Goal: Information Seeking & Learning: Learn about a topic

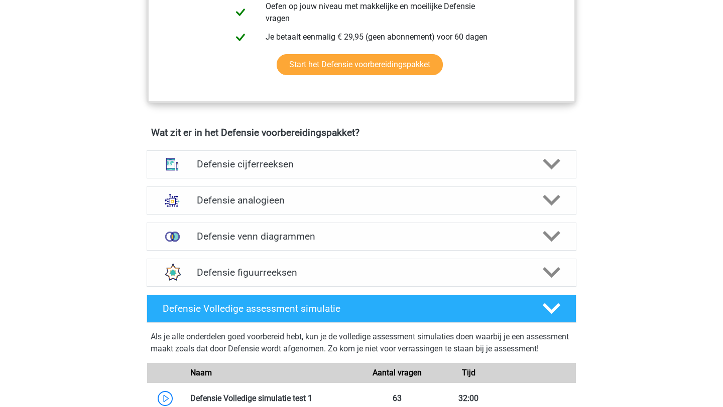
scroll to position [628, 0]
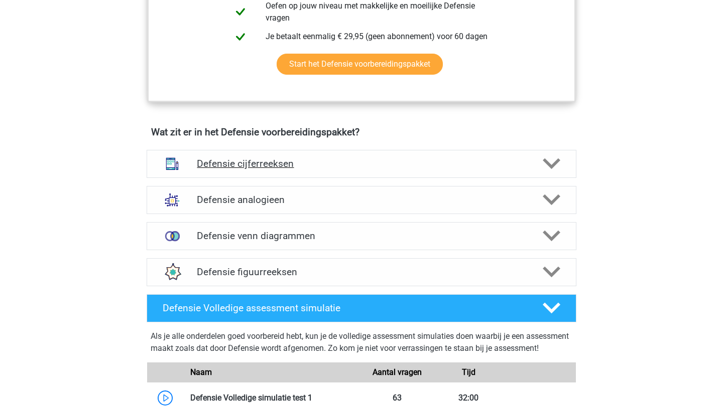
click at [194, 163] on div "Defensie cijferreeksen" at bounding box center [361, 164] width 344 height 12
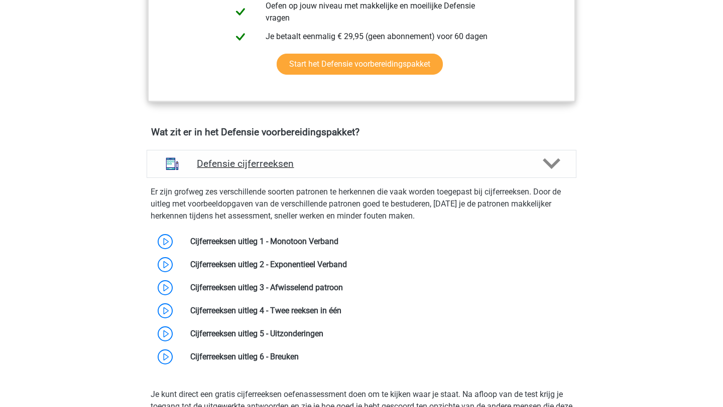
click at [178, 160] on img at bounding box center [172, 164] width 26 height 26
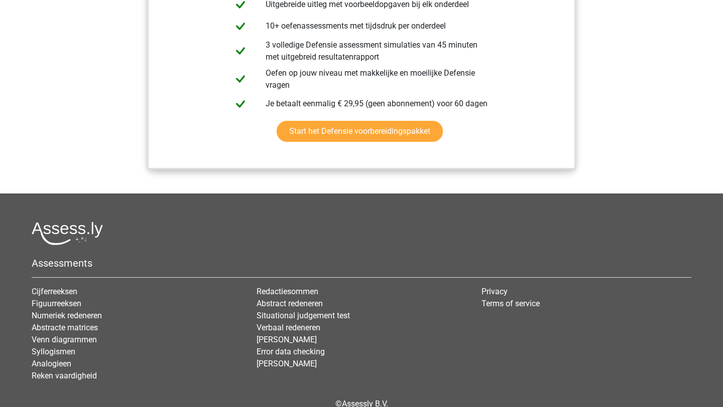
scroll to position [1225, 0]
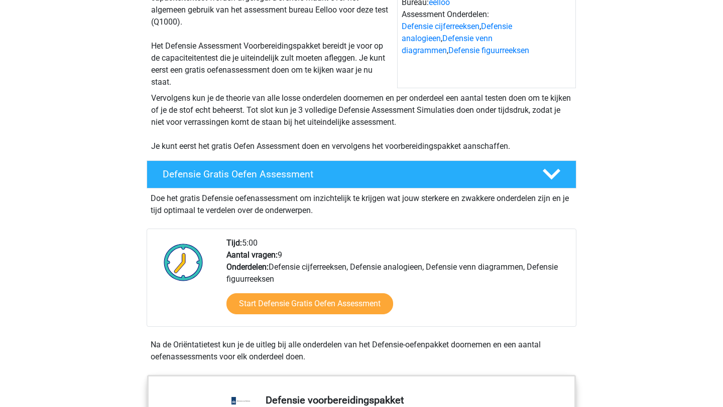
scroll to position [136, 0]
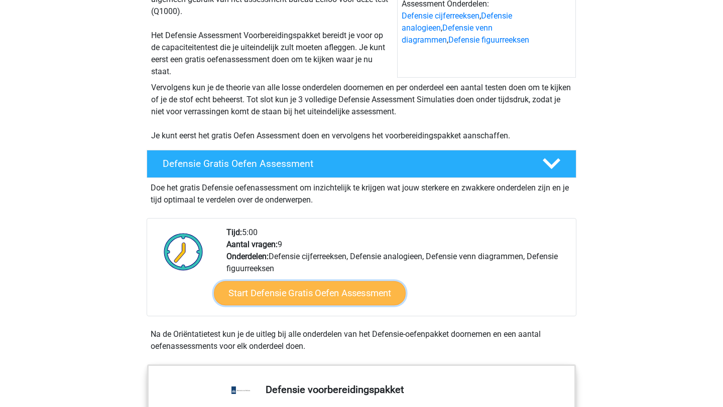
click at [301, 295] on link "Start Defensie Gratis Oefen Assessment" at bounding box center [310, 294] width 192 height 24
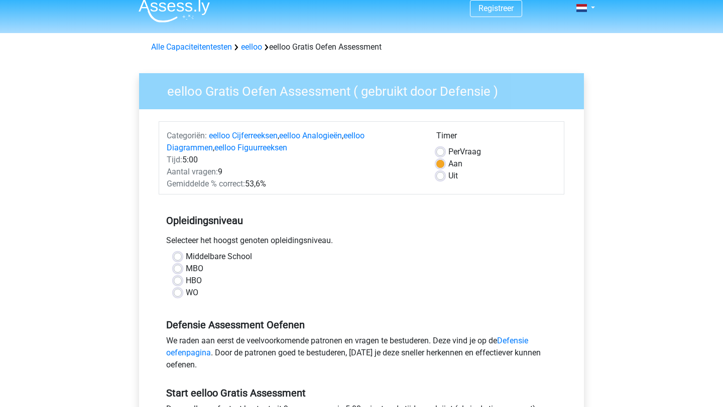
scroll to position [10, 0]
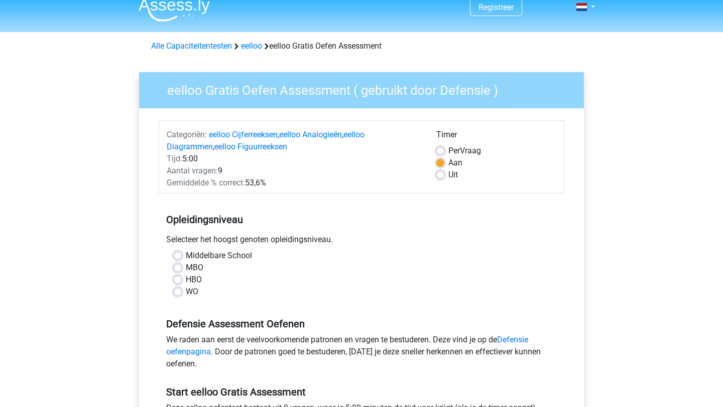
click at [186, 259] on label "Middelbare School" at bounding box center [219, 256] width 66 height 12
click at [178, 259] on input "Middelbare School" at bounding box center [178, 255] width 8 height 10
radio input "true"
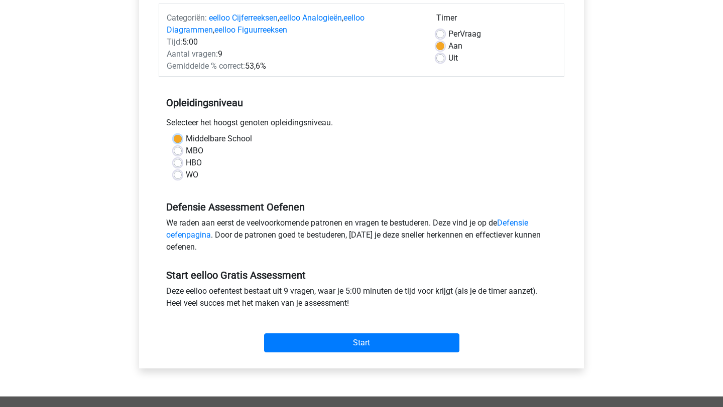
scroll to position [124, 0]
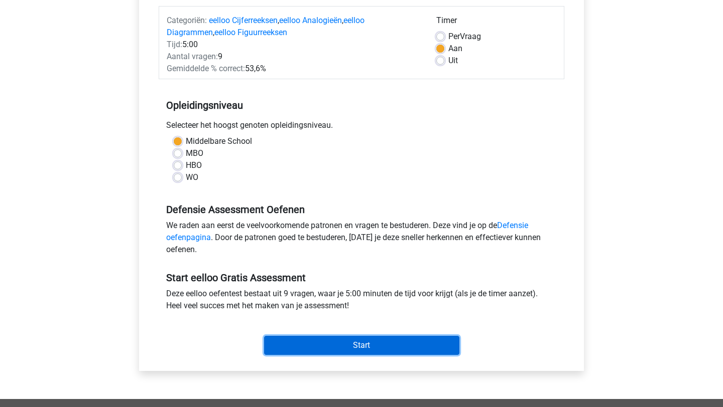
click at [356, 340] on input "Start" at bounding box center [361, 345] width 195 height 19
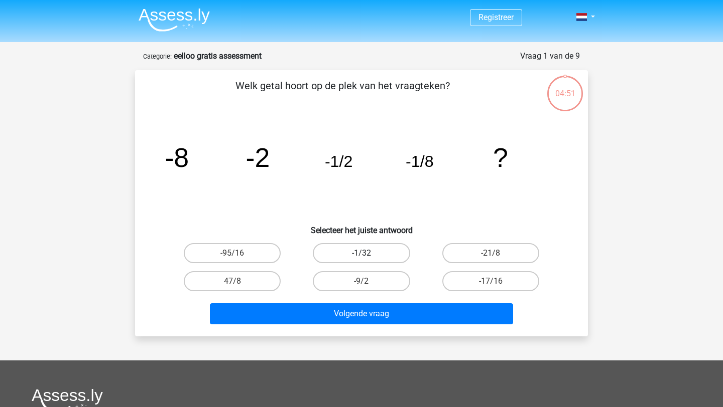
click at [370, 253] on label "-1/32" at bounding box center [361, 253] width 97 height 20
click at [368, 253] on input "-1/32" at bounding box center [364, 256] width 7 height 7
radio input "true"
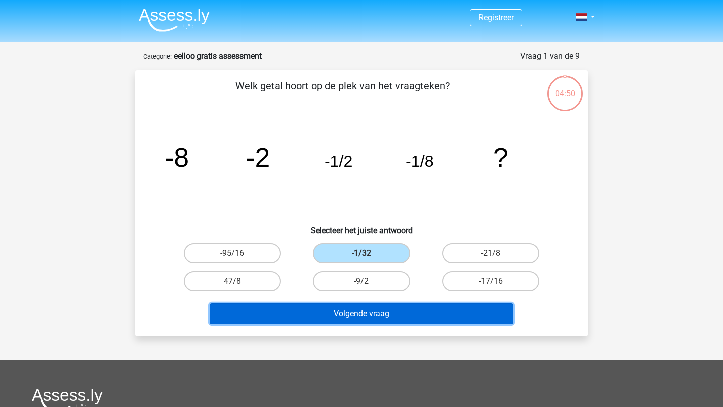
click at [361, 313] on button "Volgende vraag" at bounding box center [362, 314] width 304 height 21
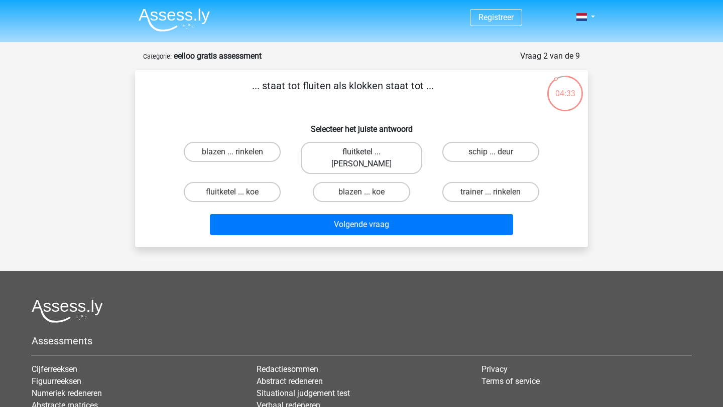
click at [324, 158] on label "fluitketel ... luiden" at bounding box center [361, 158] width 121 height 32
click at [361, 158] on input "fluitketel ... luiden" at bounding box center [364, 155] width 7 height 7
radio input "true"
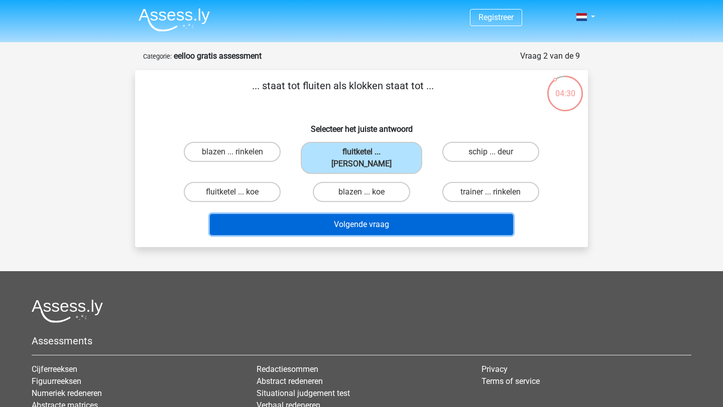
click at [316, 214] on button "Volgende vraag" at bounding box center [362, 224] width 304 height 21
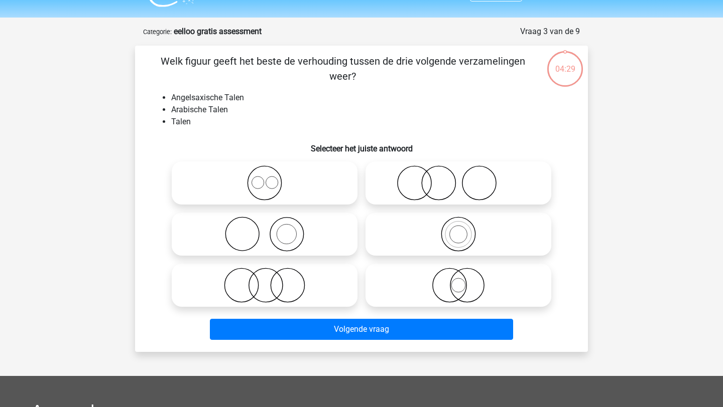
scroll to position [50, 0]
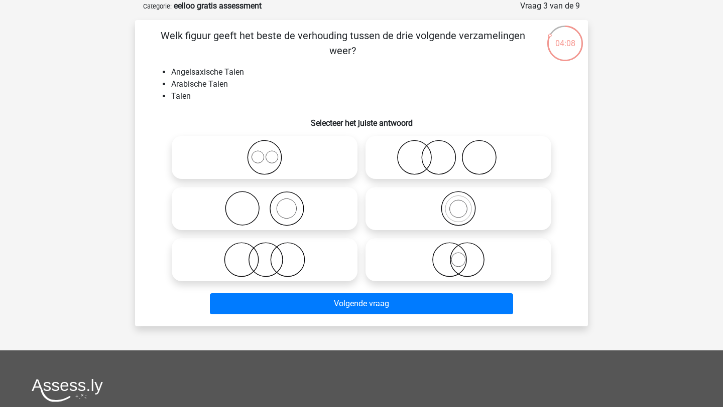
click at [278, 160] on icon at bounding box center [265, 157] width 178 height 35
click at [271, 153] on input "radio" at bounding box center [267, 149] width 7 height 7
radio input "true"
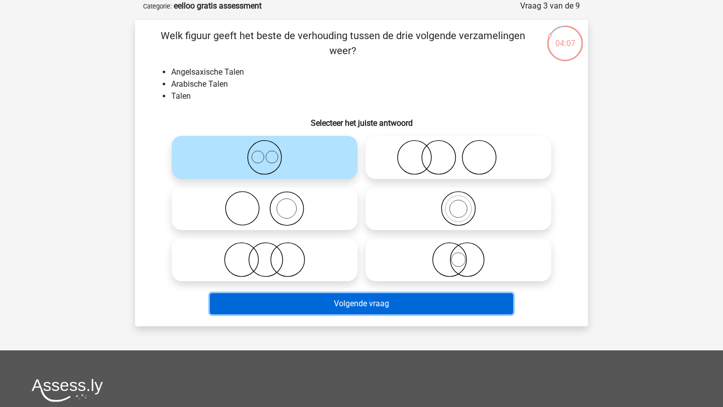
click at [317, 313] on button "Volgende vraag" at bounding box center [362, 304] width 304 height 21
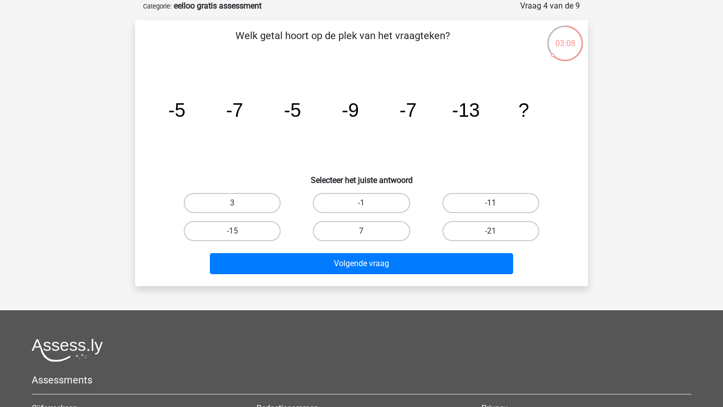
click at [460, 203] on label "-11" at bounding box center [490, 203] width 97 height 20
click at [490, 203] on input "-11" at bounding box center [493, 206] width 7 height 7
radio input "true"
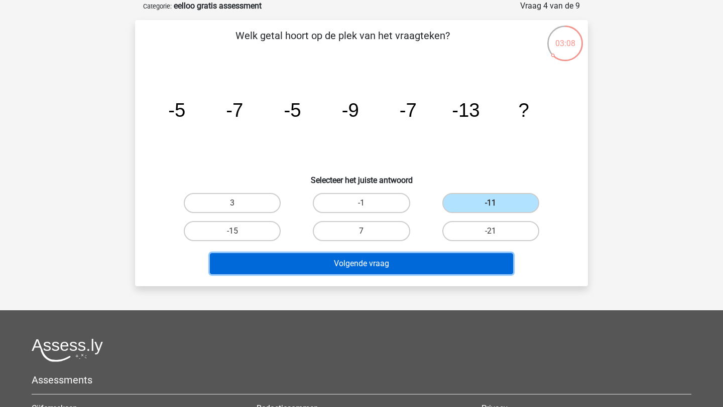
click at [402, 271] on button "Volgende vraag" at bounding box center [362, 263] width 304 height 21
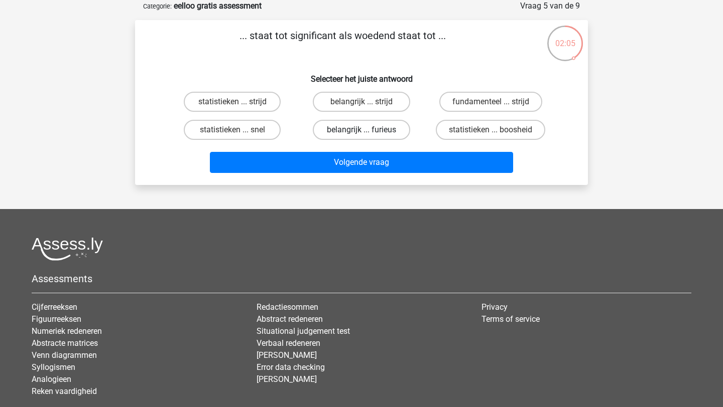
click at [391, 131] on label "belangrijk ... furieus" at bounding box center [361, 130] width 97 height 20
click at [368, 131] on input "belangrijk ... furieus" at bounding box center [364, 133] width 7 height 7
radio input "true"
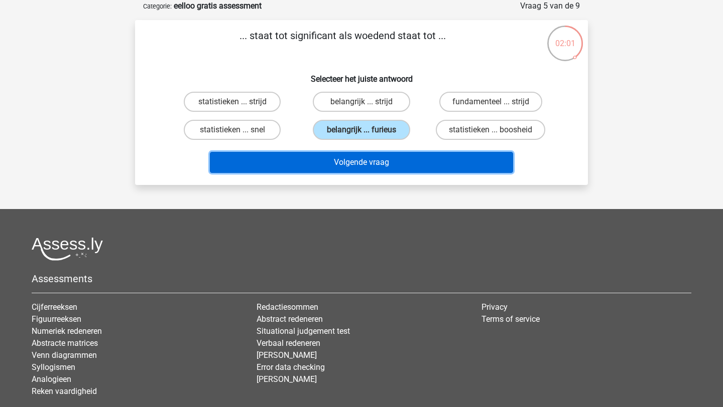
click at [336, 156] on button "Volgende vraag" at bounding box center [362, 162] width 304 height 21
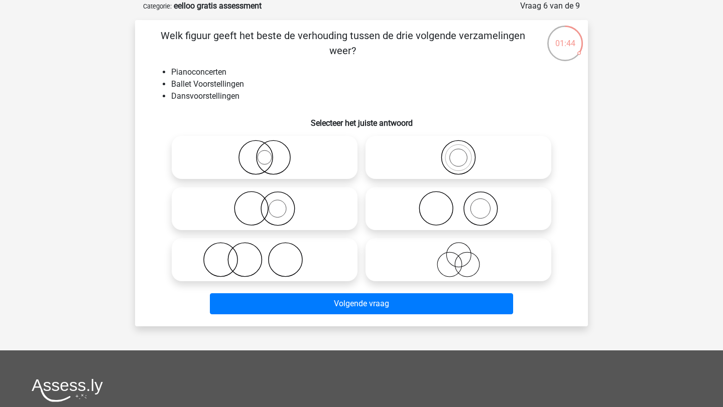
click at [276, 260] on icon at bounding box center [265, 259] width 178 height 35
click at [271, 255] on input "radio" at bounding box center [267, 251] width 7 height 7
radio input "true"
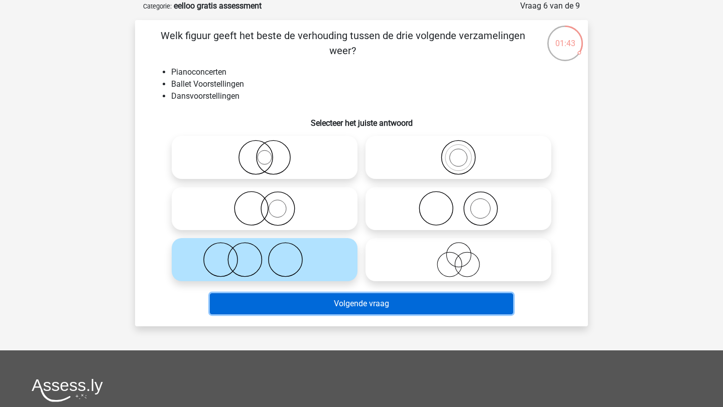
click at [336, 306] on button "Volgende vraag" at bounding box center [362, 304] width 304 height 21
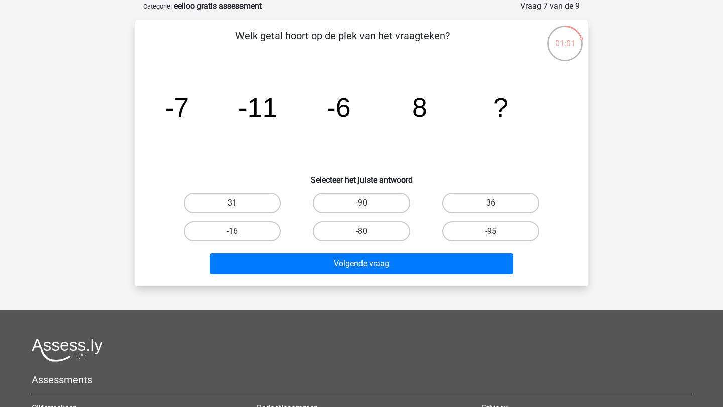
click at [240, 202] on label "31" at bounding box center [232, 203] width 97 height 20
click at [239, 203] on input "31" at bounding box center [235, 206] width 7 height 7
radio input "true"
click at [490, 207] on label "36" at bounding box center [490, 203] width 97 height 20
click at [490, 207] on input "36" at bounding box center [493, 206] width 7 height 7
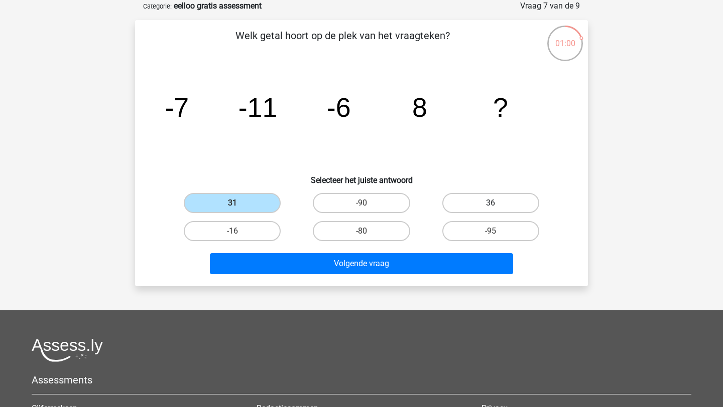
radio input "true"
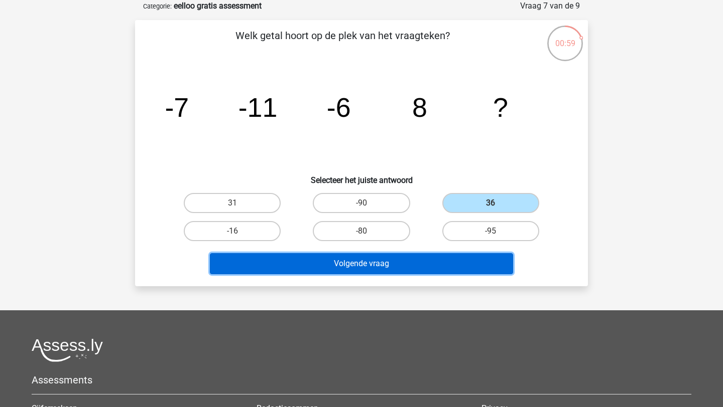
click at [415, 268] on button "Volgende vraag" at bounding box center [362, 263] width 304 height 21
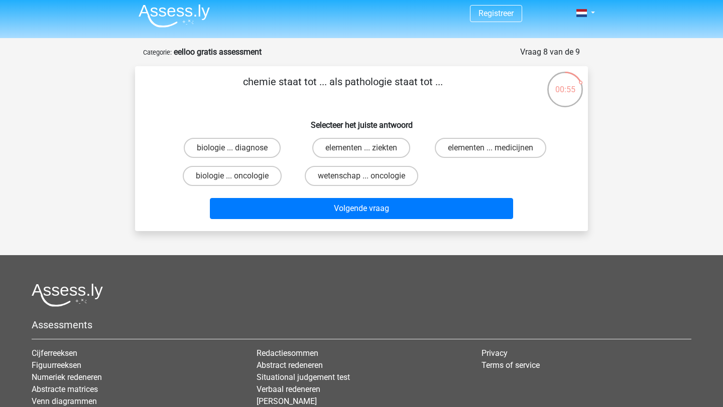
scroll to position [0, 0]
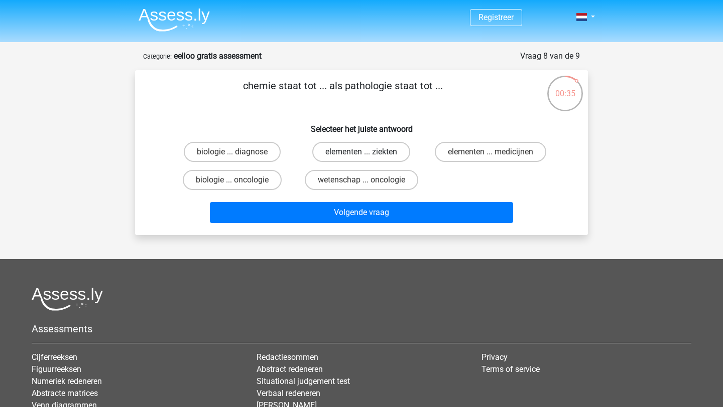
click at [371, 150] on label "elementen ... ziekten" at bounding box center [361, 152] width 98 height 20
click at [368, 152] on input "elementen ... ziekten" at bounding box center [364, 155] width 7 height 7
radio input "true"
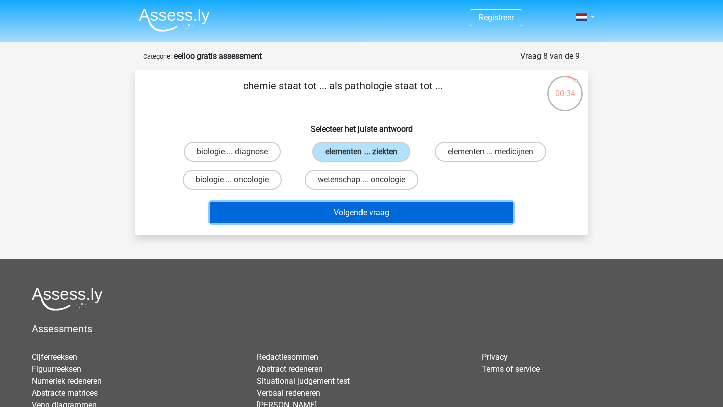
click at [375, 215] on button "Volgende vraag" at bounding box center [362, 212] width 304 height 21
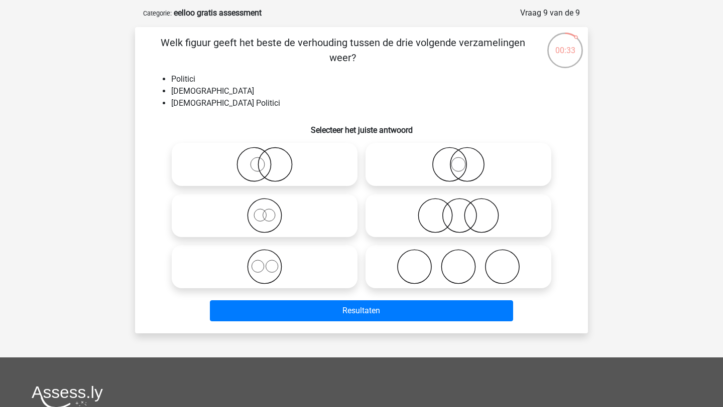
scroll to position [42, 0]
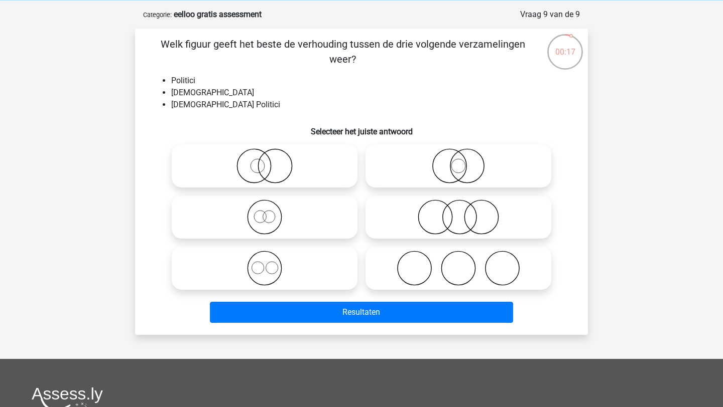
click at [429, 167] on icon at bounding box center [458, 166] width 178 height 35
click at [458, 161] on input "radio" at bounding box center [461, 158] width 7 height 7
radio input "true"
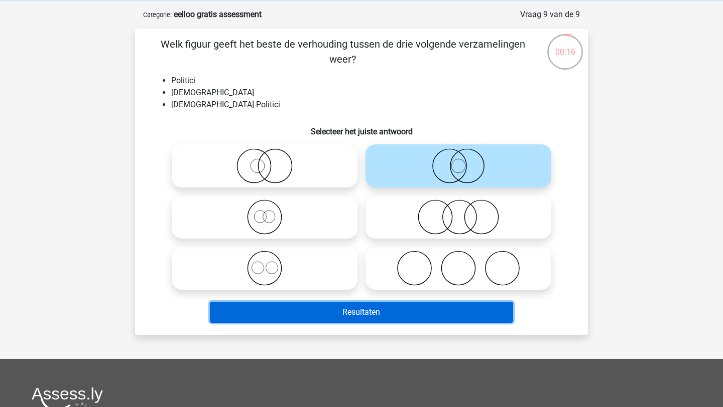
click at [391, 306] on button "Resultaten" at bounding box center [362, 312] width 304 height 21
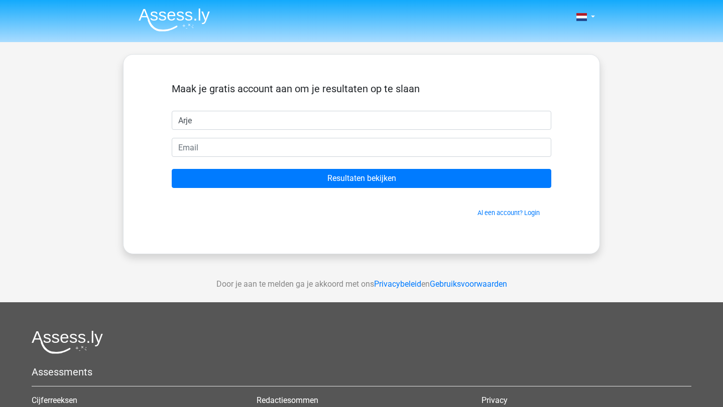
type input "Arjen"
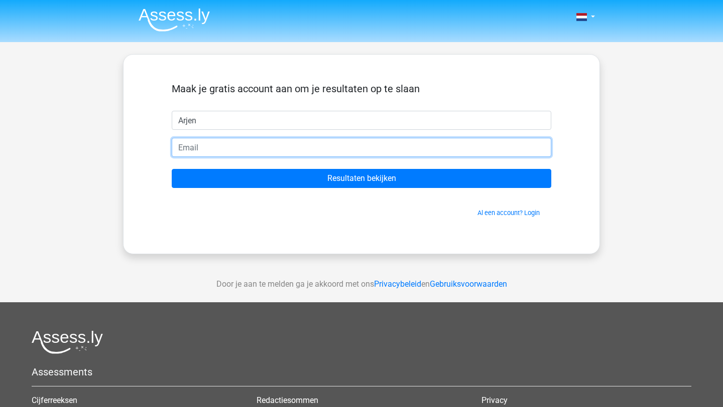
click at [274, 154] on input "email" at bounding box center [361, 147] width 379 height 19
type input "[EMAIL_ADDRESS][DOMAIN_NAME]"
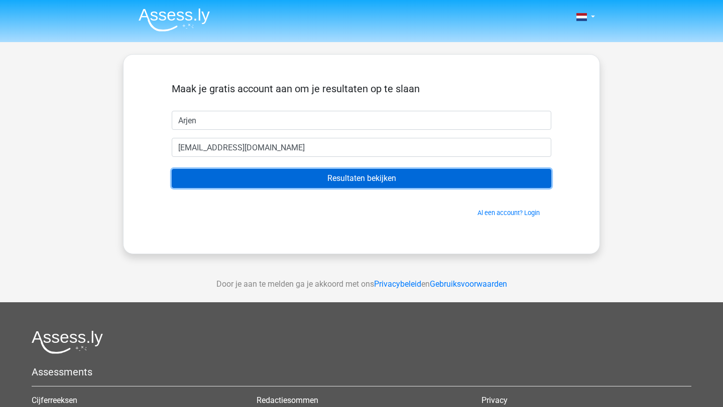
click at [280, 177] on input "Resultaten bekijken" at bounding box center [361, 178] width 379 height 19
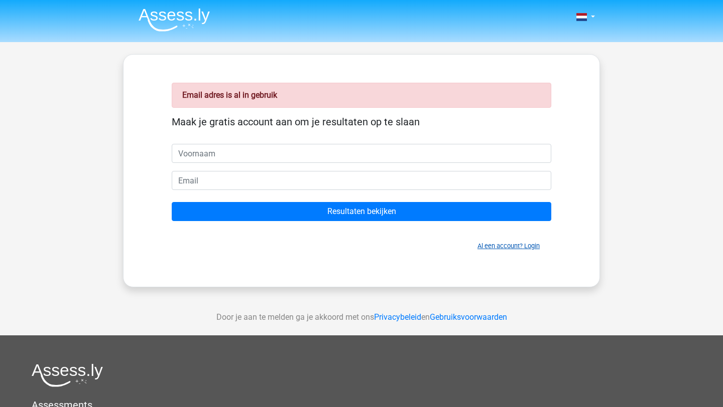
click at [497, 246] on link "Al een account? Login" at bounding box center [508, 246] width 62 height 8
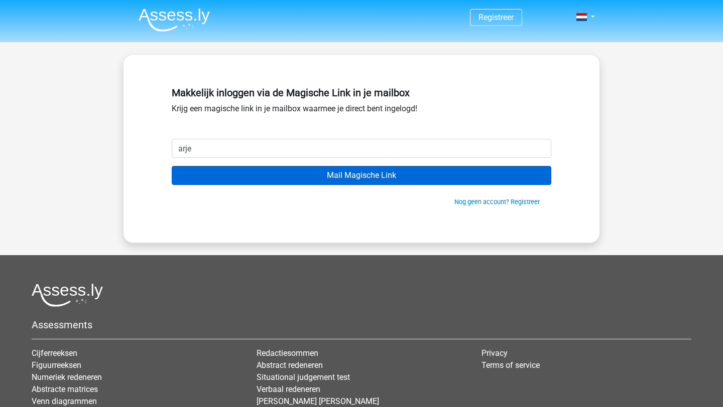
type input "[EMAIL_ADDRESS][DOMAIN_NAME]"
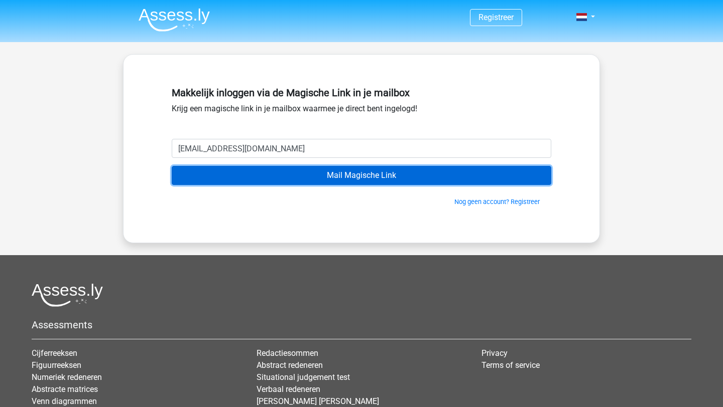
click at [308, 176] on input "Mail Magische Link" at bounding box center [361, 175] width 379 height 19
